Goal: Transaction & Acquisition: Purchase product/service

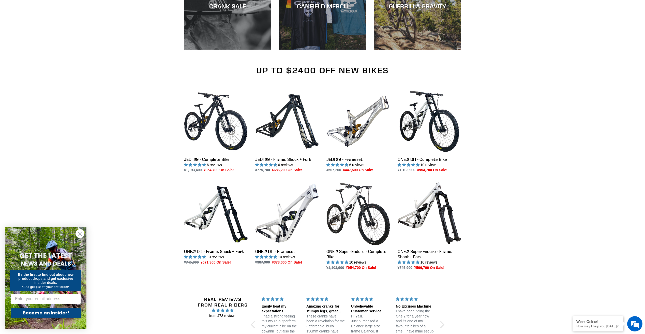
scroll to position [661, 0]
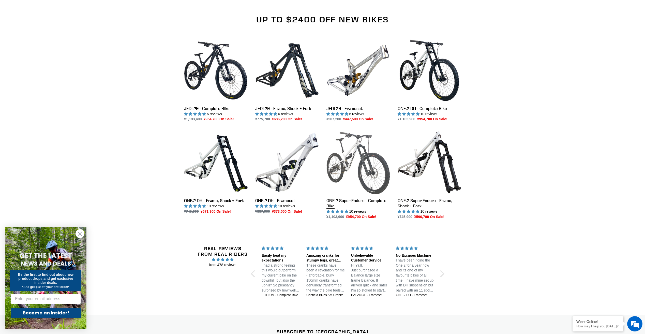
click at [354, 168] on link "ONE.2 Super Enduro - Complete Bike" at bounding box center [358, 175] width 64 height 89
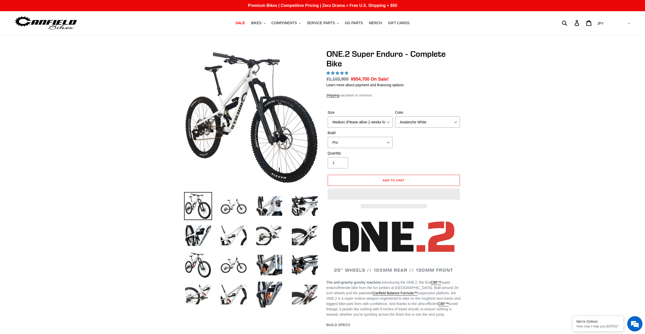
select select "highest-rating"
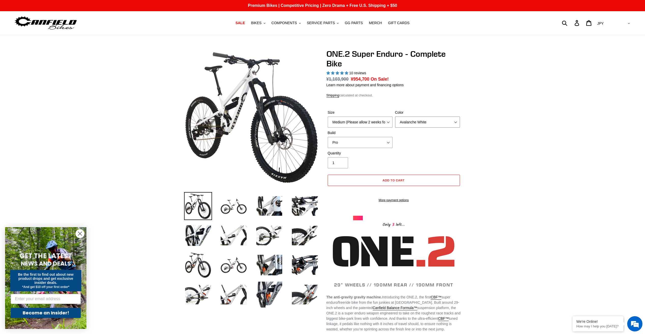
select select "Bentonite Grey"
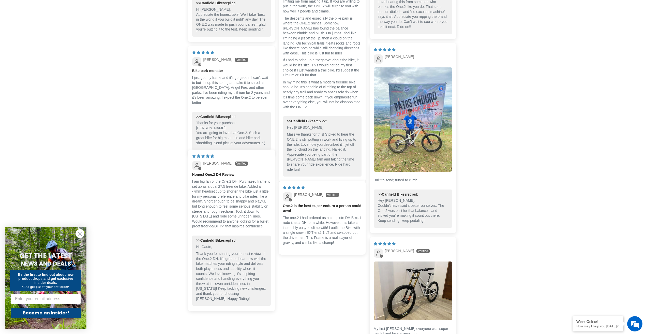
scroll to position [1377, 0]
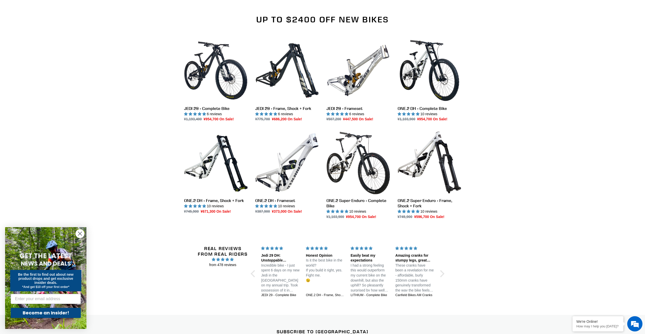
scroll to position [661, 0]
click at [559, 149] on div "Up to $2400 Off New Bikes JEDI 29 - Complete Bike JEDI 29 - Complete Bike 6 rev…" at bounding box center [322, 124] width 645 height 219
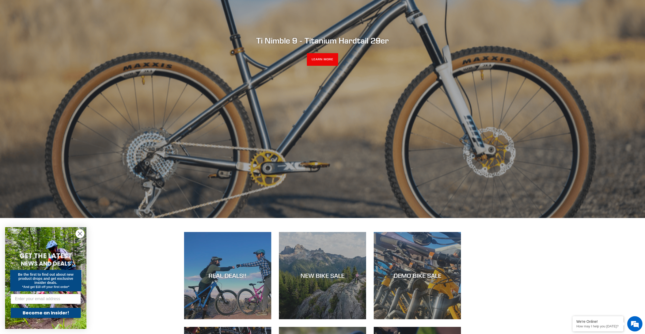
scroll to position [0, 0]
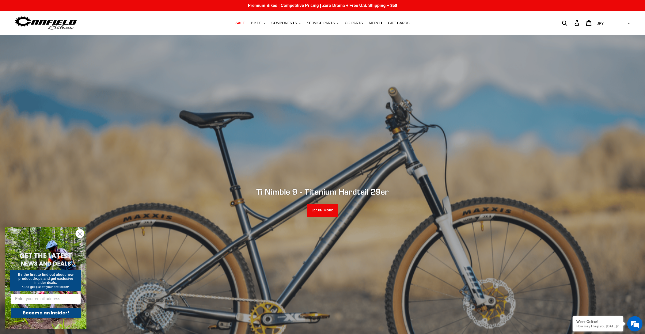
drag, startPoint x: 253, startPoint y: 22, endPoint x: 256, endPoint y: 22, distance: 2.8
click at [256, 22] on span "BIKES" at bounding box center [256, 23] width 10 height 4
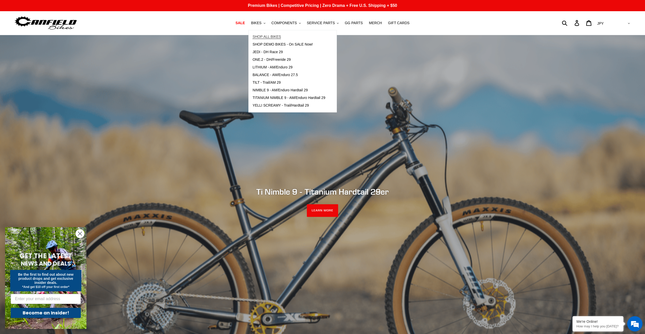
click at [268, 35] on span "SHOP ALL BIKES" at bounding box center [266, 37] width 28 height 4
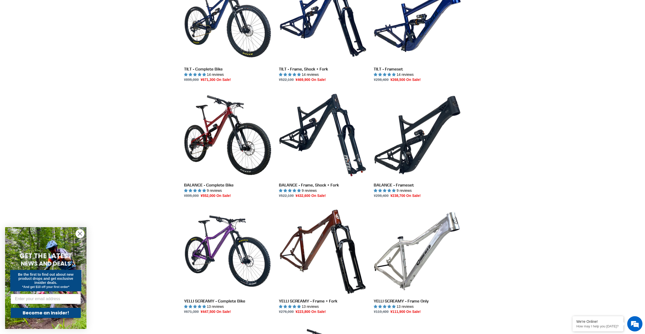
scroll to position [356, 0]
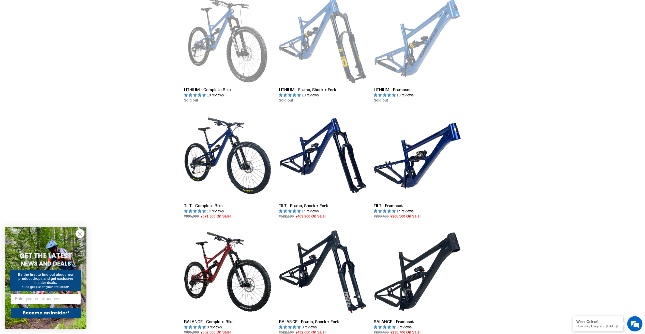
scroll to position [51, 0]
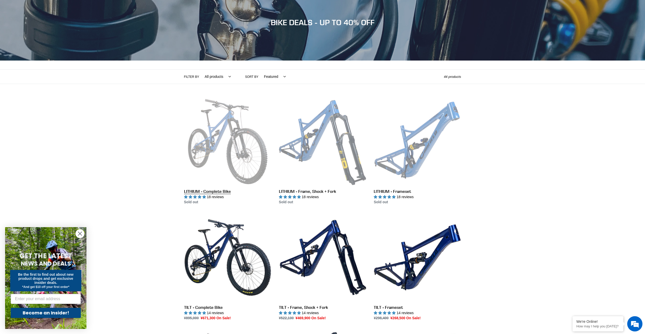
click at [234, 132] on link "LITHIUM - Complete Bike" at bounding box center [227, 151] width 87 height 107
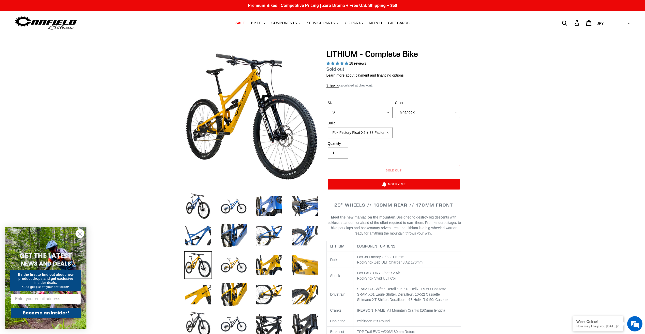
select select "highest-rating"
select select "L"
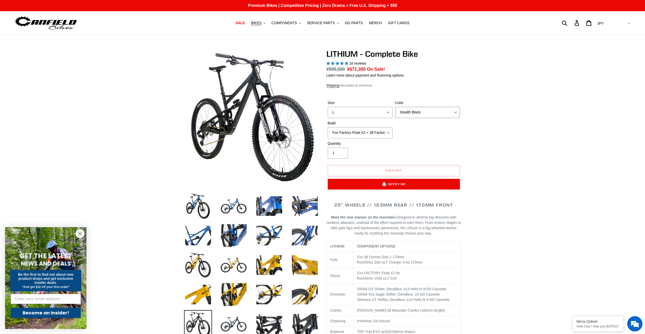
select select "Blue Velvet"
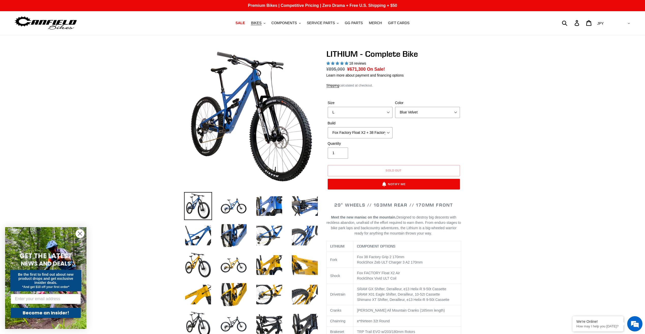
drag, startPoint x: 365, startPoint y: 70, endPoint x: 346, endPoint y: 70, distance: 18.6
click at [346, 70] on dl "Regular price ¥895,000 Sale price ¥671,300 On Sale! Unit price / per" at bounding box center [393, 69] width 135 height 7
